Goal: Information Seeking & Learning: Learn about a topic

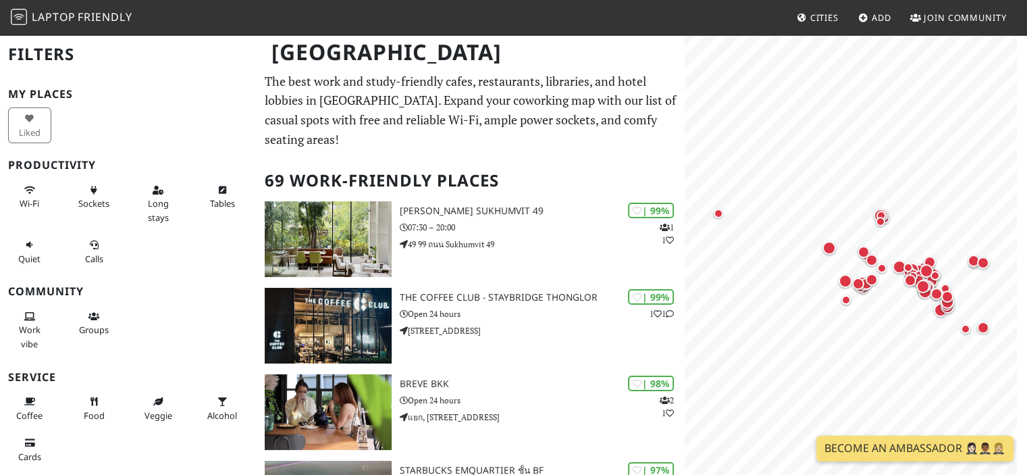
click at [821, 19] on span "Cities" at bounding box center [824, 17] width 28 height 12
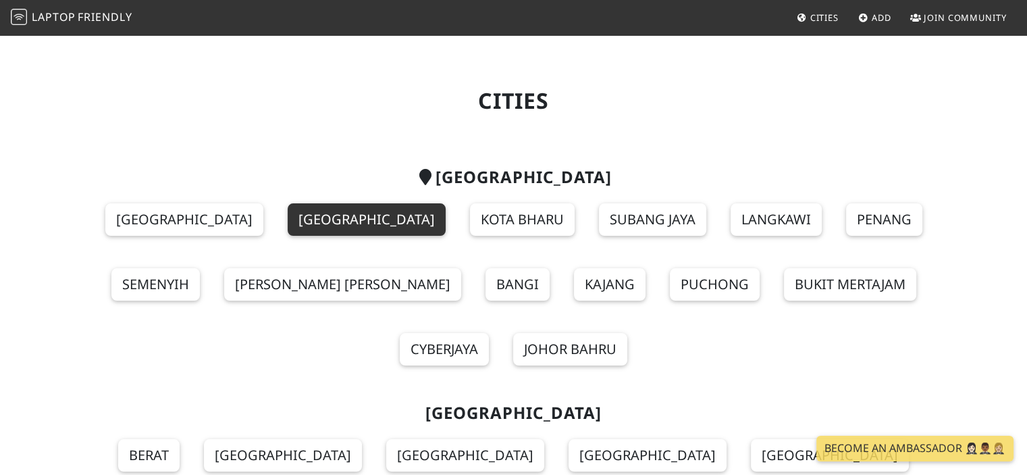
drag, startPoint x: 280, startPoint y: 242, endPoint x: 285, endPoint y: 232, distance: 10.6
click at [285, 232] on section "[GEOGRAPHIC_DATA] [GEOGRAPHIC_DATA] [GEOGRAPHIC_DATA] [GEOGRAPHIC_DATA] Langkaw…" at bounding box center [513, 275] width 875 height 236
click at [288, 232] on link "[GEOGRAPHIC_DATA]" at bounding box center [367, 219] width 158 height 32
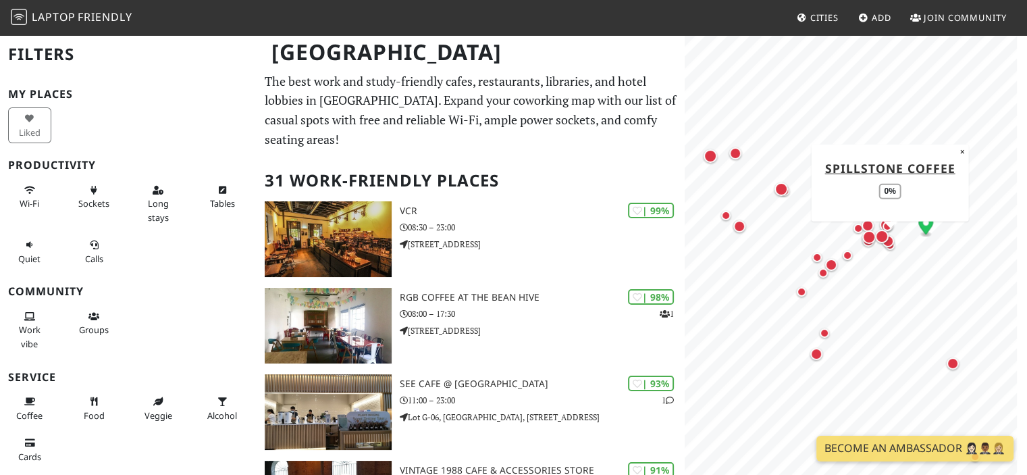
click at [889, 250] on div "Map marker" at bounding box center [890, 245] width 16 height 16
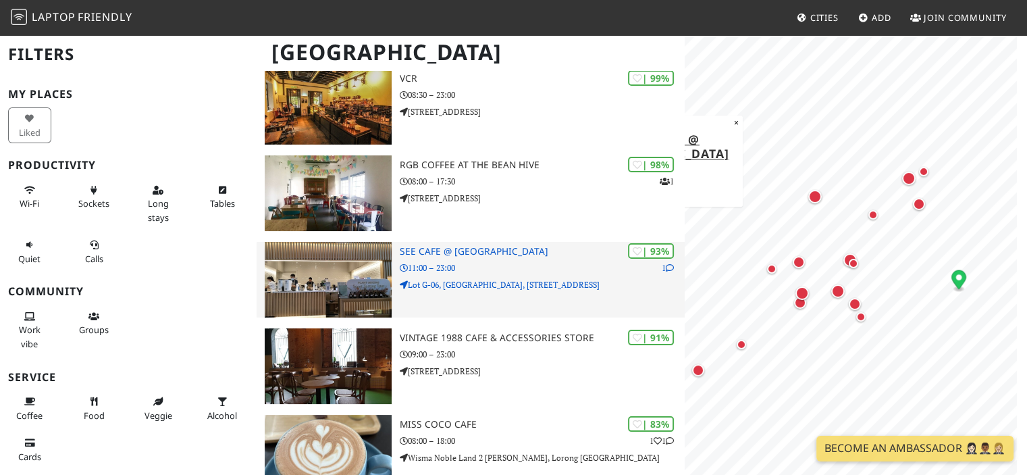
scroll to position [135, 0]
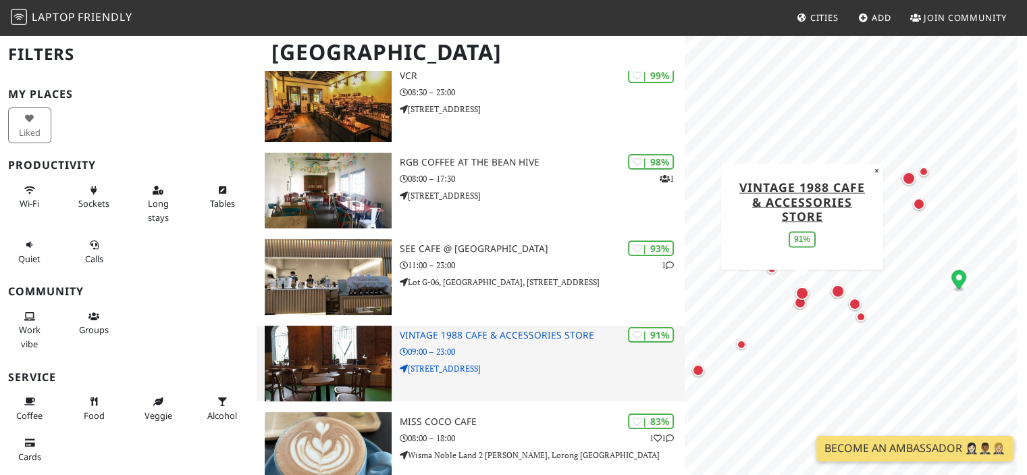
click at [331, 365] on img at bounding box center [328, 363] width 126 height 76
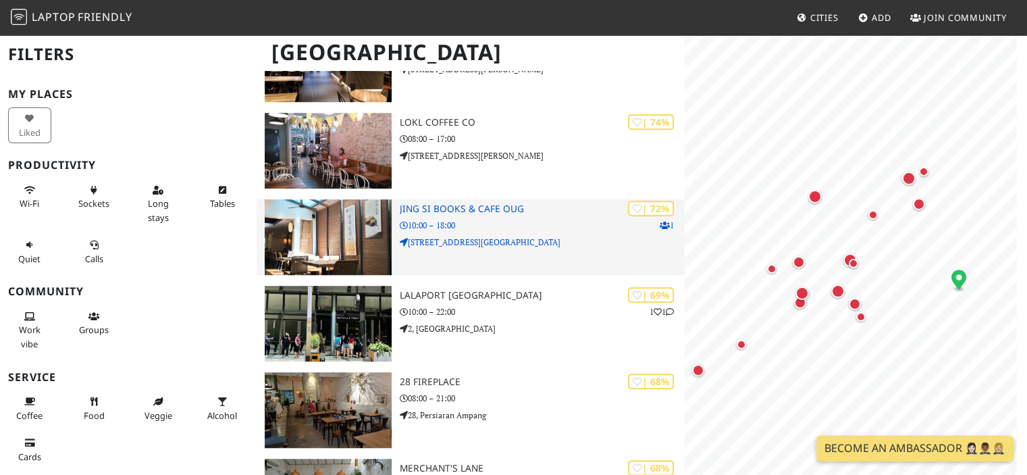
scroll to position [1052, 0]
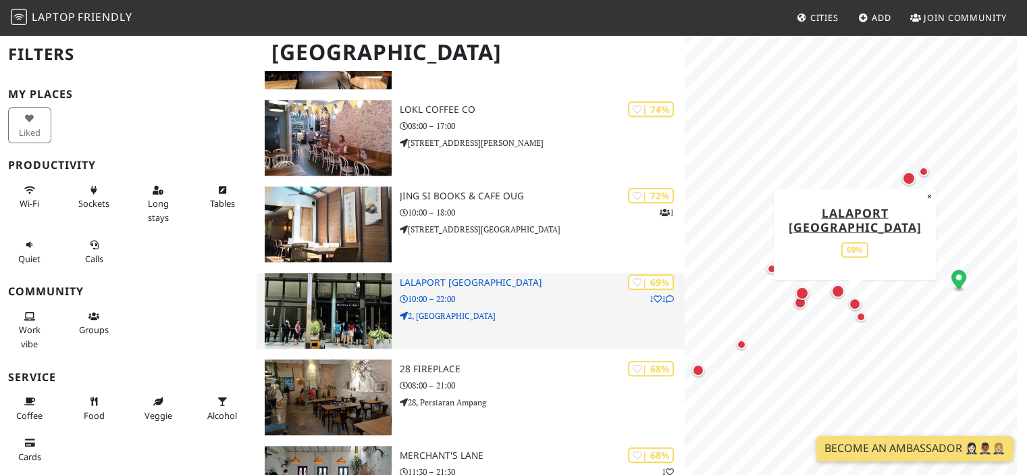
click at [362, 321] on img at bounding box center [328, 311] width 126 height 76
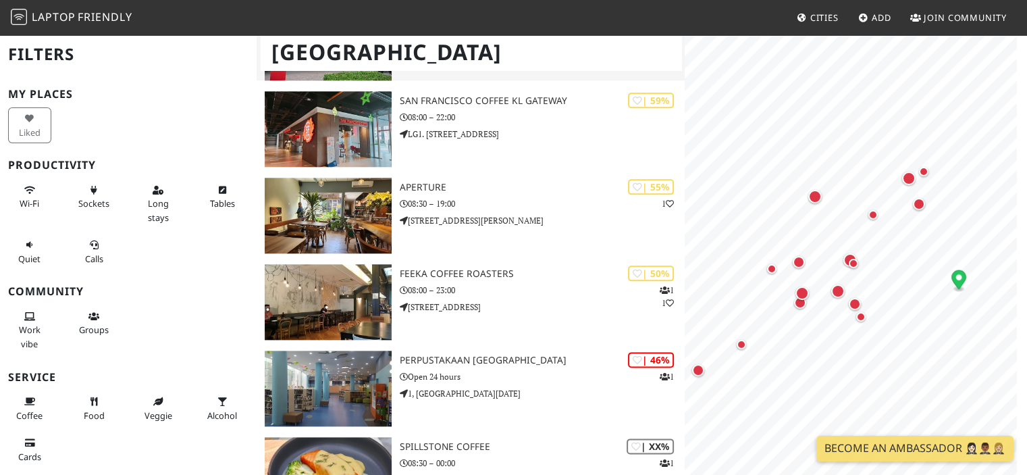
scroll to position [1580, 0]
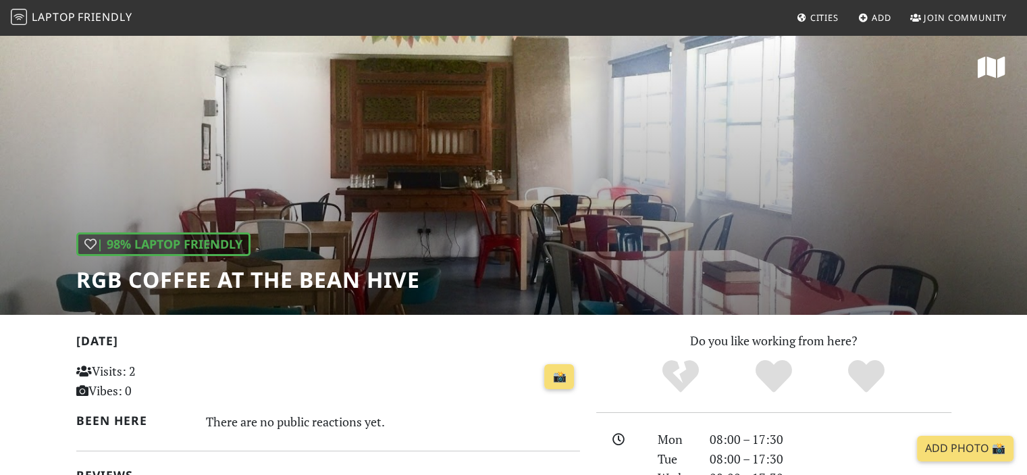
click at [487, 210] on div "| 98% Laptop Friendly RGB Coffee at the Bean Hive" at bounding box center [513, 174] width 1027 height 281
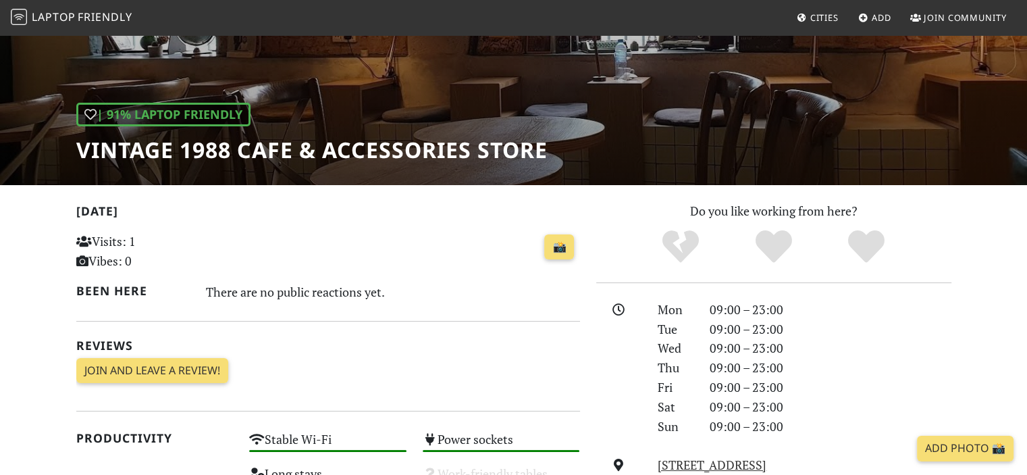
scroll to position [131, 0]
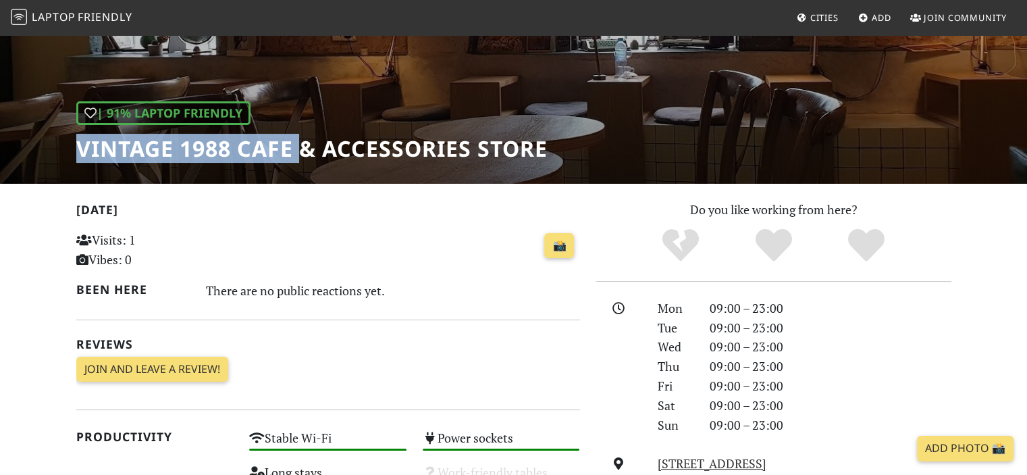
drag, startPoint x: 66, startPoint y: 150, endPoint x: 307, endPoint y: 149, distance: 240.4
click at [307, 149] on div "| 91% Laptop Friendly Vintage 1988 Cafe & Accessories Store" at bounding box center [513, 43] width 1027 height 281
copy h1 "Vintage 1988 Cafe"
